Goal: Check status: Check status

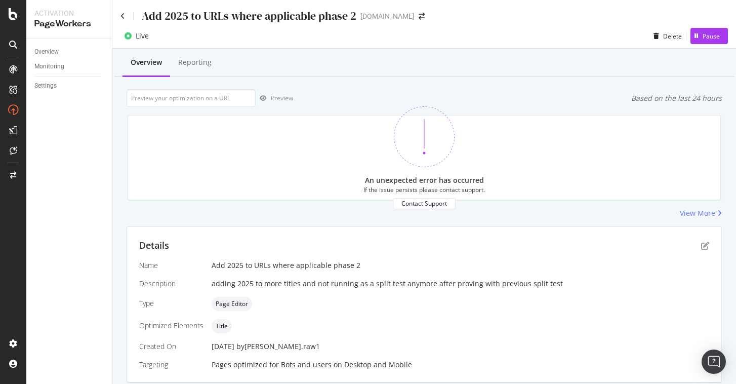
scroll to position [393, 0]
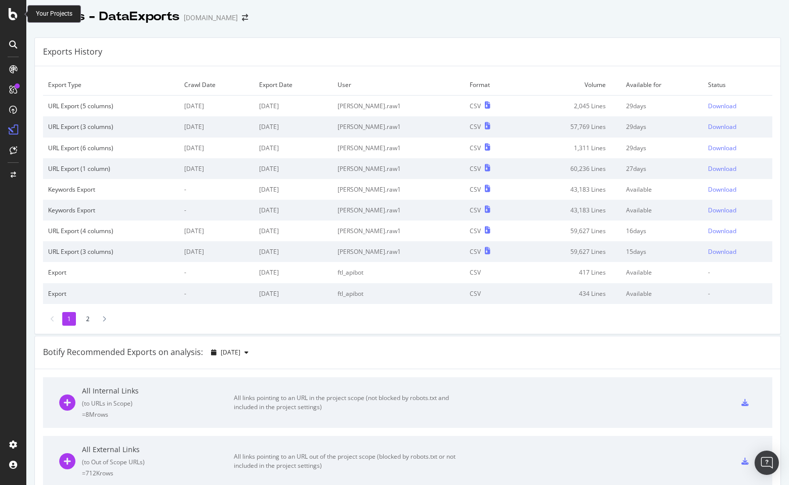
click at [15, 11] on icon at bounding box center [13, 14] width 9 height 12
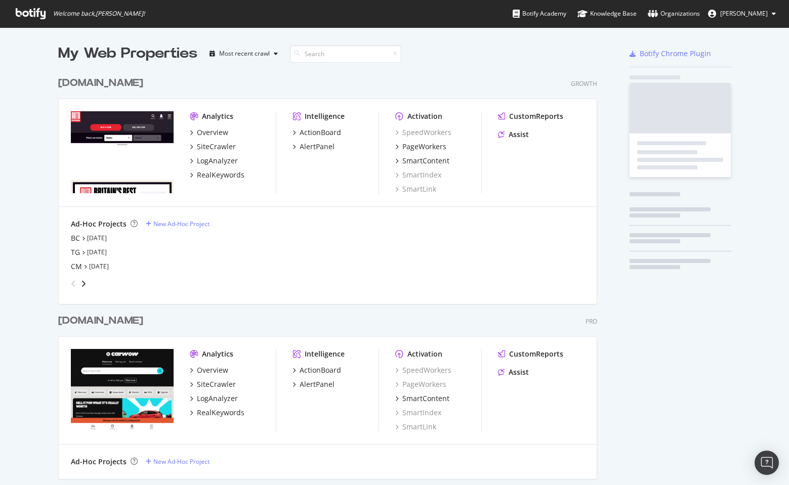
scroll to position [485, 789]
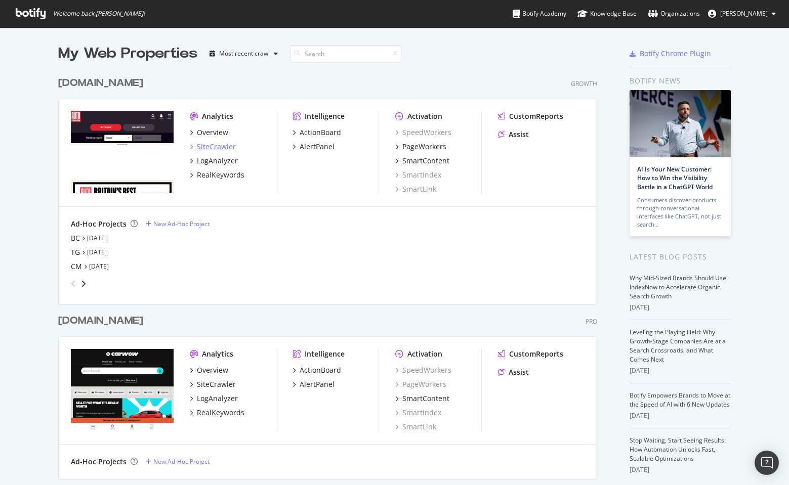
click at [213, 146] on div "SiteCrawler" at bounding box center [216, 147] width 39 height 10
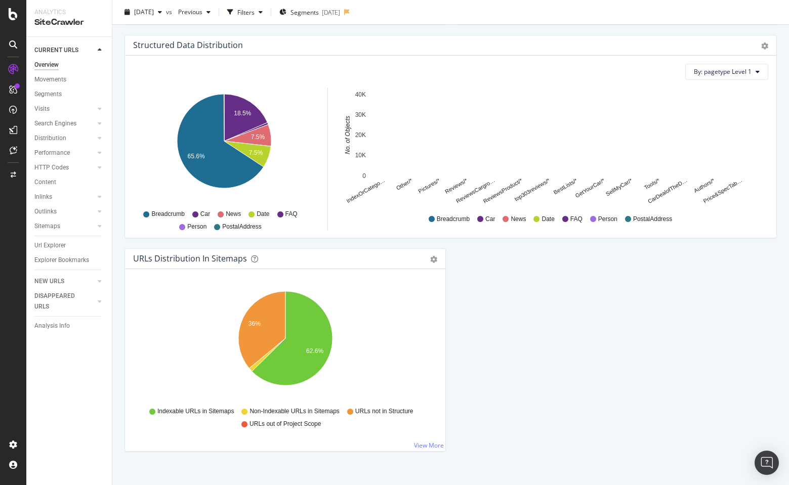
scroll to position [953, 0]
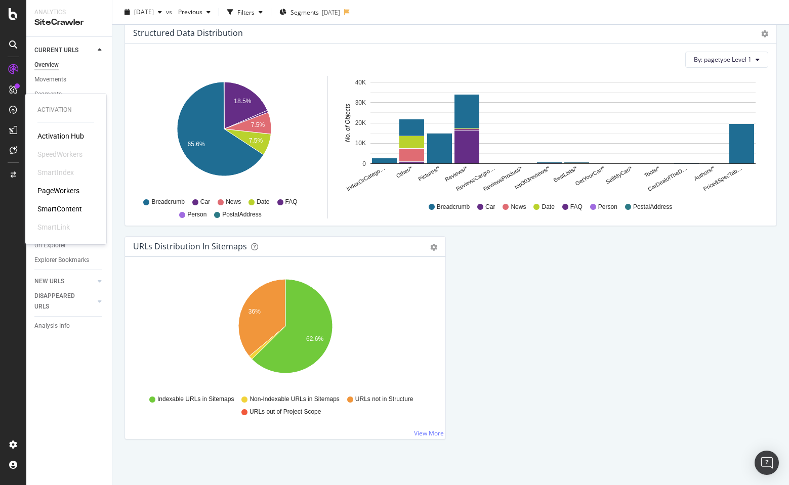
click at [62, 192] on div "PageWorkers" at bounding box center [58, 191] width 42 height 10
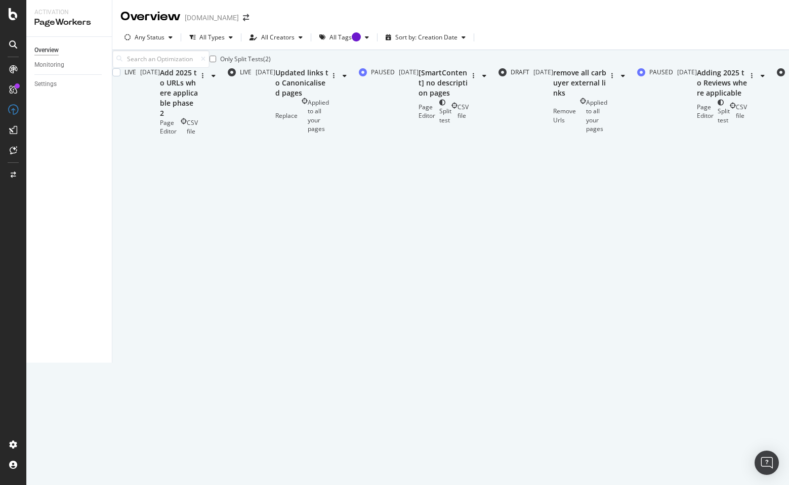
click at [198, 122] on div "Page Editor CSV file" at bounding box center [179, 126] width 38 height 17
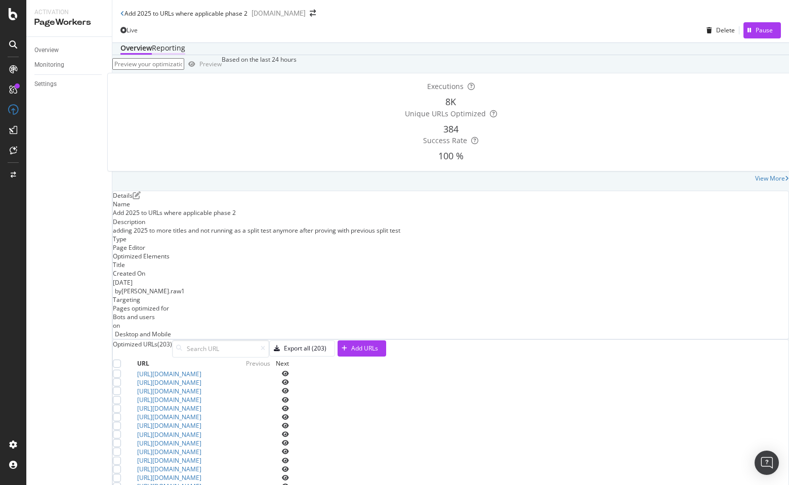
click at [185, 53] on div "Reporting" at bounding box center [168, 48] width 33 height 10
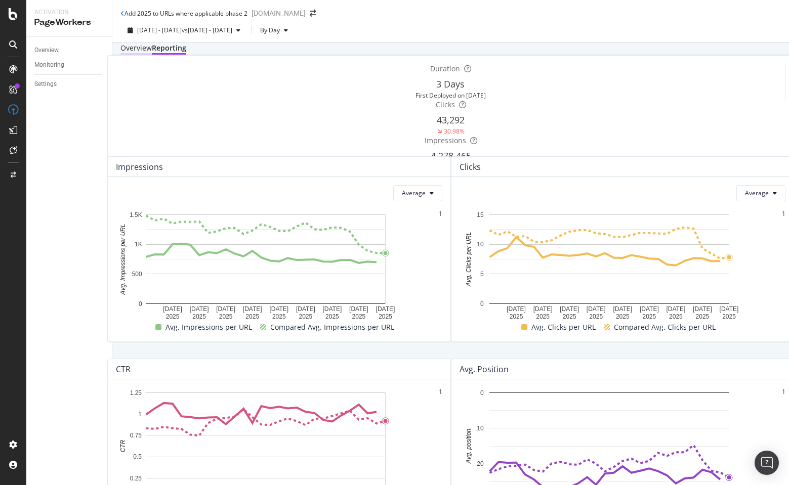
click at [148, 53] on div "Overview" at bounding box center [135, 48] width 31 height 10
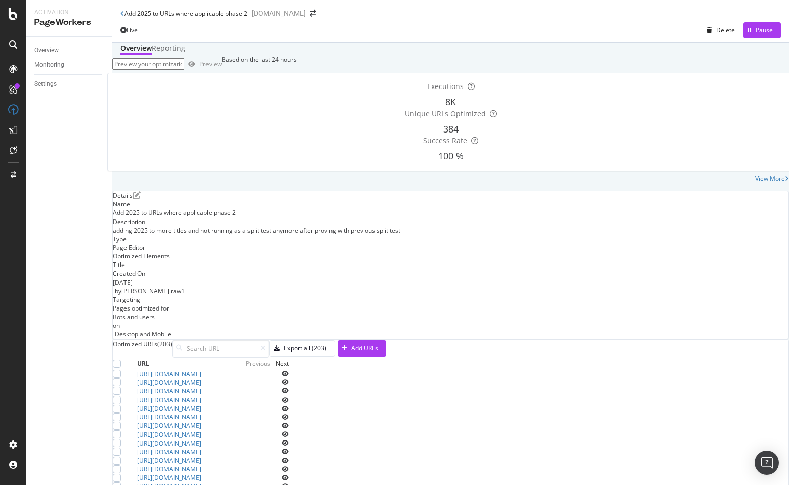
scroll to position [186, 0]
click at [289, 331] on icon "eye" at bounding box center [285, 374] width 7 height 6
